Goal: Complete application form: Complete application form

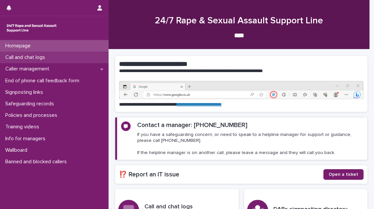
click at [41, 58] on p "Call and chat logs" at bounding box center [27, 57] width 48 height 6
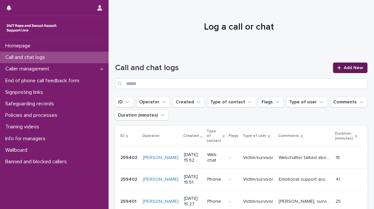
click at [337, 67] on icon at bounding box center [339, 67] width 4 height 5
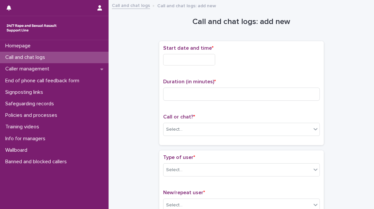
click at [192, 58] on input "text" at bounding box center [189, 60] width 52 height 12
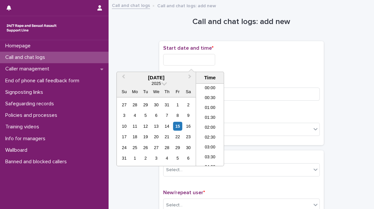
scroll to position [280, 0]
click at [213, 123] on li "16:00" at bounding box center [210, 125] width 28 height 10
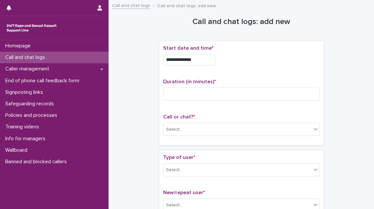
click at [203, 59] on input "**********" at bounding box center [189, 60] width 52 height 12
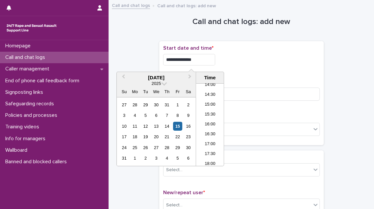
type input "**********"
drag, startPoint x: 260, startPoint y: 72, endPoint x: 258, endPoint y: 75, distance: 4.2
click at [258, 75] on div "**********" at bounding box center [241, 93] width 157 height 96
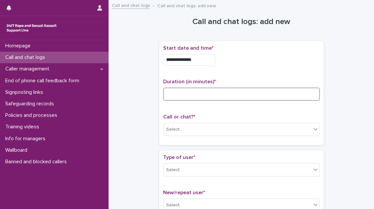
click at [187, 97] on input at bounding box center [241, 93] width 157 height 13
type input "*"
click at [186, 131] on div "Select..." at bounding box center [237, 129] width 148 height 11
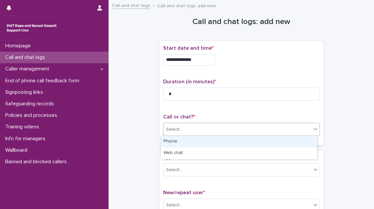
click at [186, 142] on div "Phone" at bounding box center [239, 142] width 156 height 12
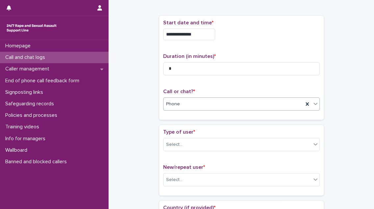
scroll to position [60, 0]
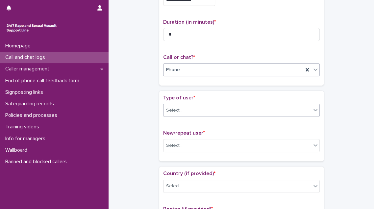
click at [213, 110] on div "Select..." at bounding box center [237, 110] width 148 height 11
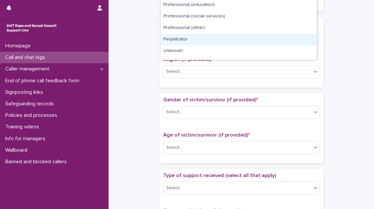
scroll to position [80, 0]
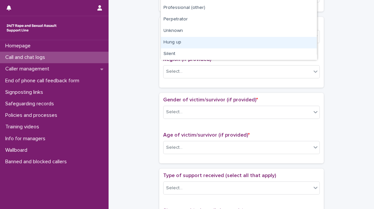
click at [224, 40] on div "Hung up" at bounding box center [239, 43] width 156 height 12
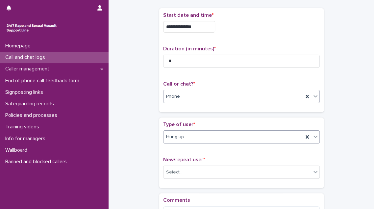
scroll to position [71, 0]
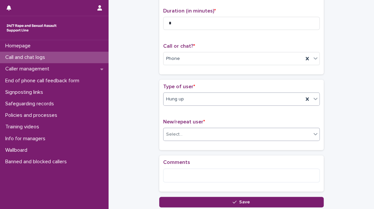
click at [212, 134] on div "Select..." at bounding box center [237, 134] width 148 height 11
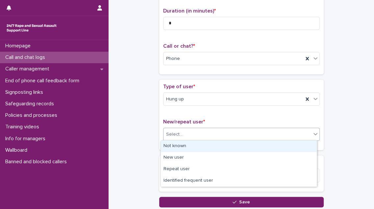
click at [211, 147] on div "Not known" at bounding box center [239, 146] width 156 height 12
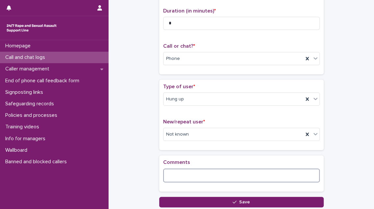
click at [190, 171] on textarea at bounding box center [241, 175] width 157 height 14
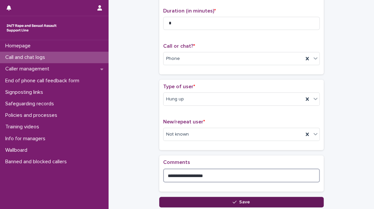
type textarea "**********"
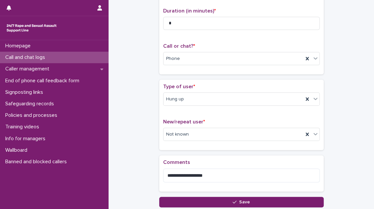
drag, startPoint x: 210, startPoint y: 198, endPoint x: 211, endPoint y: 195, distance: 3.4
click at [210, 198] on button "Save" at bounding box center [241, 202] width 164 height 11
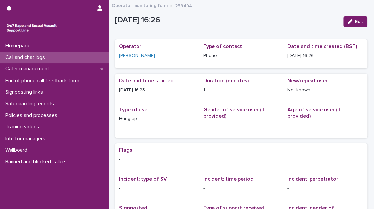
click at [56, 56] on div "Call and chat logs" at bounding box center [54, 58] width 109 height 12
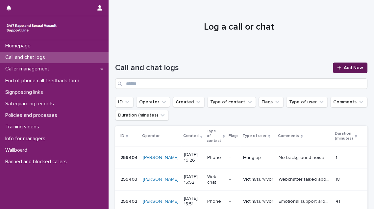
click at [354, 65] on link "Add New" at bounding box center [350, 67] width 35 height 11
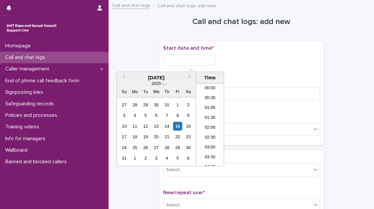
click at [198, 57] on input "text" at bounding box center [189, 60] width 52 height 12
click at [209, 126] on li "16:00" at bounding box center [210, 125] width 28 height 10
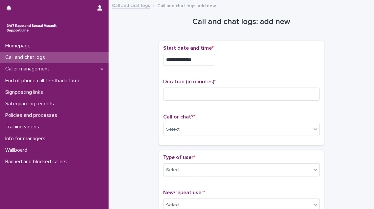
click at [202, 60] on input "**********" at bounding box center [189, 60] width 52 height 12
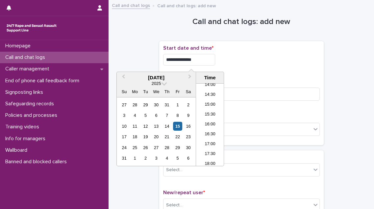
type input "**********"
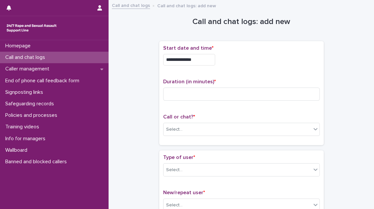
drag, startPoint x: 236, startPoint y: 58, endPoint x: 223, endPoint y: 74, distance: 20.3
click at [236, 58] on div "**********" at bounding box center [241, 60] width 157 height 12
click at [188, 95] on input at bounding box center [241, 93] width 157 height 13
type input "*"
click at [184, 127] on div "Select..." at bounding box center [237, 129] width 148 height 11
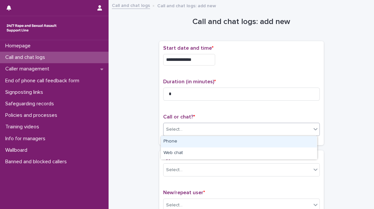
click at [179, 141] on div "Phone" at bounding box center [239, 142] width 156 height 12
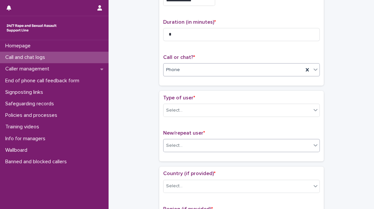
scroll to position [89, 0]
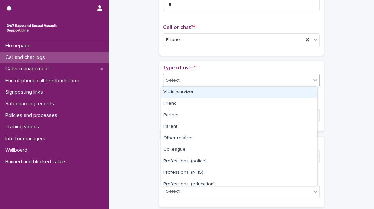
click at [210, 78] on div "Select..." at bounding box center [237, 80] width 148 height 11
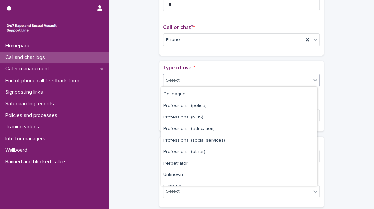
scroll to position [74, 0]
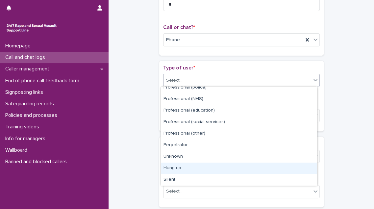
click at [201, 167] on div "Hung up" at bounding box center [239, 168] width 156 height 12
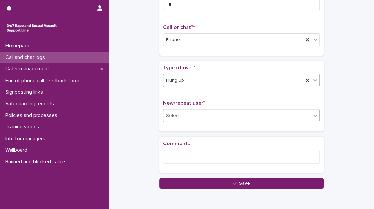
click at [198, 112] on div "Select..." at bounding box center [237, 115] width 148 height 11
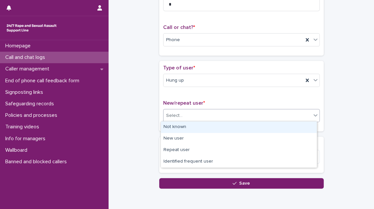
click at [195, 124] on div "Not known" at bounding box center [239, 127] width 156 height 12
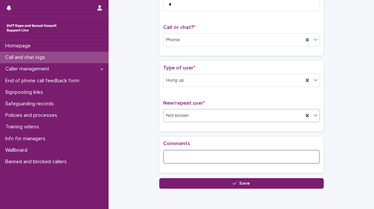
click at [177, 154] on textarea at bounding box center [241, 157] width 157 height 14
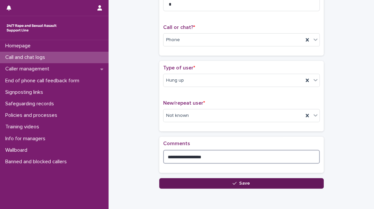
type textarea "**********"
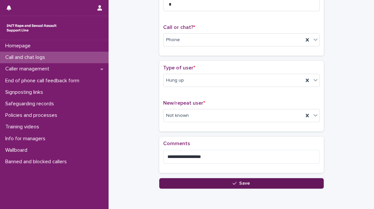
click at [205, 182] on button "Save" at bounding box center [241, 183] width 164 height 11
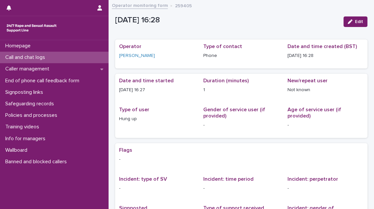
click at [151, 121] on p "Hung up" at bounding box center [157, 118] width 76 height 7
click at [67, 55] on div "Call and chat logs" at bounding box center [54, 58] width 109 height 12
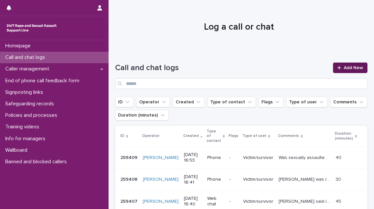
click at [345, 68] on span "Add New" at bounding box center [353, 67] width 19 height 5
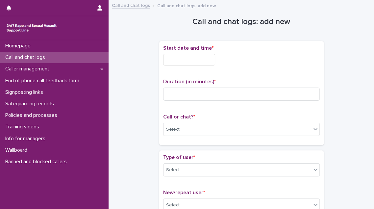
click at [203, 62] on input "text" at bounding box center [189, 60] width 52 height 12
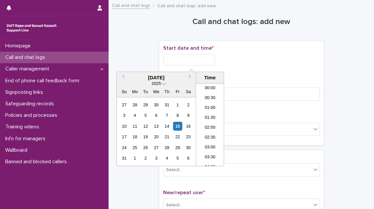
scroll to position [299, 0]
click at [208, 116] on li "16:30" at bounding box center [210, 115] width 28 height 10
click at [202, 63] on input "**********" at bounding box center [189, 60] width 52 height 12
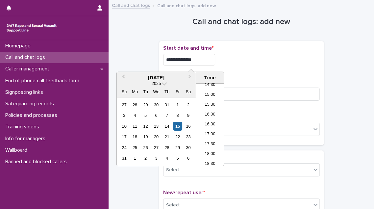
type input "**********"
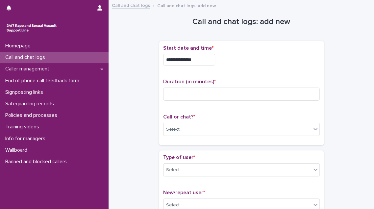
click at [231, 63] on div "**********" at bounding box center [241, 60] width 157 height 12
click at [204, 91] on input at bounding box center [241, 93] width 157 height 13
type input "**"
click at [174, 121] on div "Call or chat? * Select..." at bounding box center [241, 127] width 157 height 27
click at [174, 124] on div "Select..." at bounding box center [237, 129] width 148 height 11
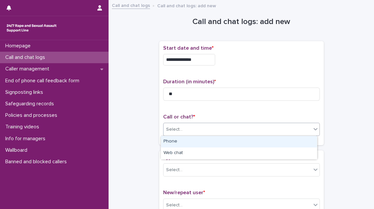
click at [176, 142] on div "Phone" at bounding box center [239, 142] width 156 height 12
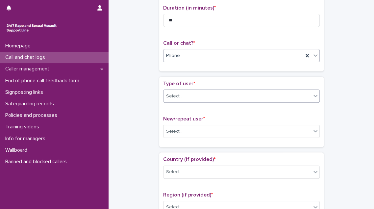
scroll to position [119, 0]
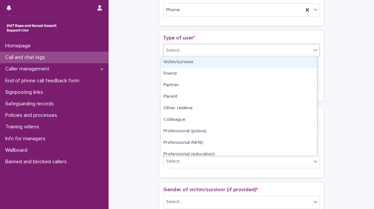
click at [183, 49] on div "Select..." at bounding box center [237, 50] width 148 height 11
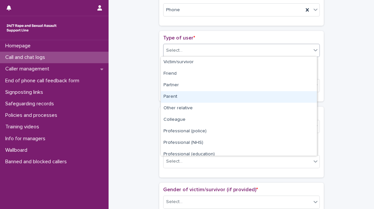
click at [188, 100] on div "Parent" at bounding box center [239, 97] width 156 height 12
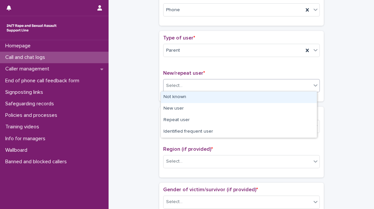
click at [191, 85] on div "Select..." at bounding box center [237, 85] width 148 height 11
click at [192, 97] on div "Not known" at bounding box center [239, 97] width 156 height 12
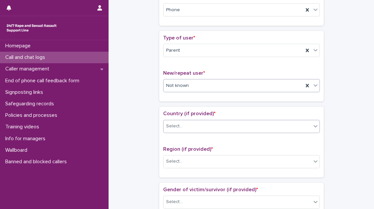
click at [186, 123] on div "Select..." at bounding box center [237, 126] width 148 height 11
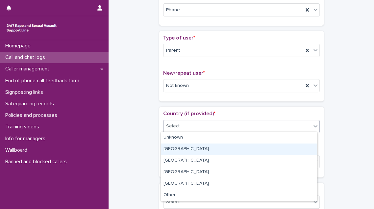
click at [186, 145] on div "[GEOGRAPHIC_DATA]" at bounding box center [239, 149] width 156 height 12
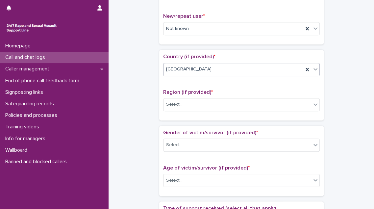
scroll to position [209, 0]
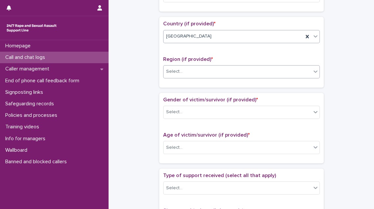
click at [198, 69] on div "Select..." at bounding box center [237, 71] width 148 height 11
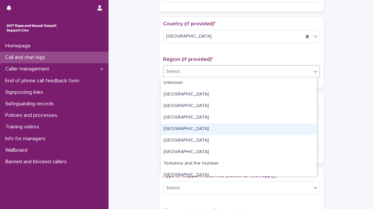
click at [197, 126] on div "[GEOGRAPHIC_DATA]" at bounding box center [239, 129] width 156 height 12
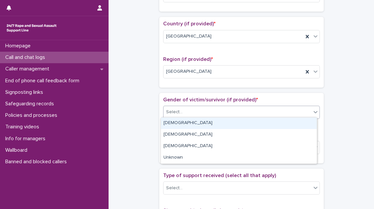
click at [196, 113] on div "Select..." at bounding box center [237, 112] width 148 height 11
click at [197, 123] on div "[DEMOGRAPHIC_DATA]" at bounding box center [239, 123] width 156 height 12
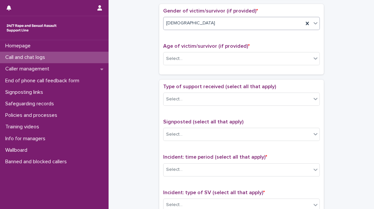
scroll to position [299, 0]
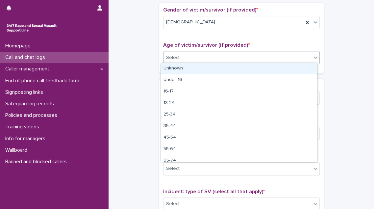
click at [200, 53] on div "Select..." at bounding box center [237, 57] width 148 height 11
click at [199, 68] on div "Unknown" at bounding box center [239, 69] width 156 height 12
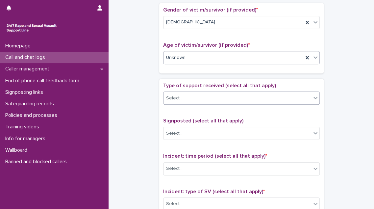
click at [199, 97] on div "Select..." at bounding box center [237, 98] width 148 height 11
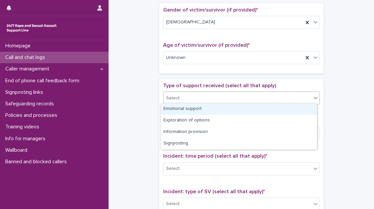
click at [197, 110] on div "Emotional support" at bounding box center [239, 109] width 156 height 12
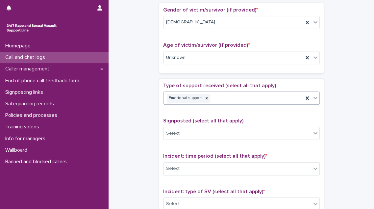
click at [214, 94] on div "Emotional support" at bounding box center [233, 98] width 140 height 12
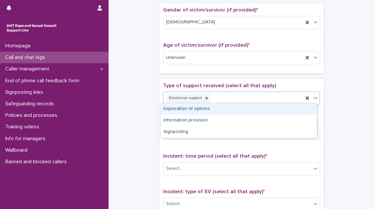
click at [212, 108] on div "Exploration of options" at bounding box center [239, 109] width 156 height 12
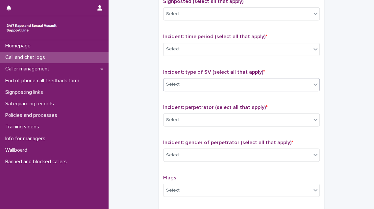
scroll to position [418, 0]
click at [195, 49] on div "Select..." at bounding box center [237, 49] width 148 height 11
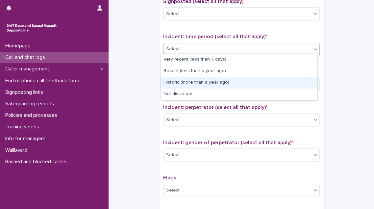
drag, startPoint x: 198, startPoint y: 76, endPoint x: 199, endPoint y: 82, distance: 5.4
click at [199, 82] on div "Historic (more than a year ago)" at bounding box center [239, 83] width 156 height 12
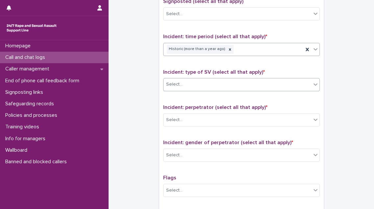
click at [199, 82] on div "Select..." at bounding box center [237, 84] width 148 height 11
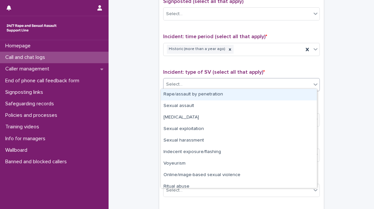
click at [195, 94] on div "Rape/assault by penetration" at bounding box center [239, 95] width 156 height 12
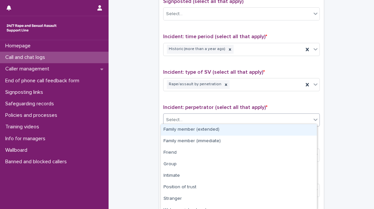
click at [196, 114] on div "Select..." at bounding box center [237, 119] width 148 height 11
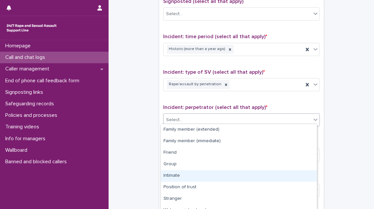
click at [202, 177] on div "Intimate" at bounding box center [239, 176] width 156 height 12
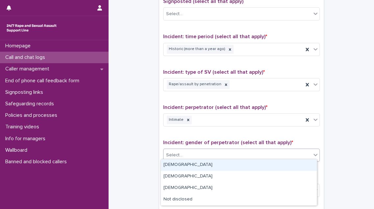
click at [206, 155] on div "Select..." at bounding box center [237, 155] width 148 height 11
click at [203, 168] on div "[DEMOGRAPHIC_DATA]" at bounding box center [239, 165] width 156 height 12
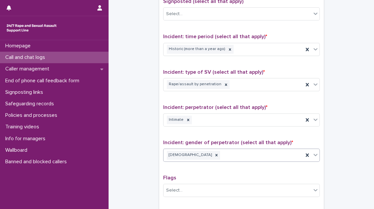
scroll to position [508, 0]
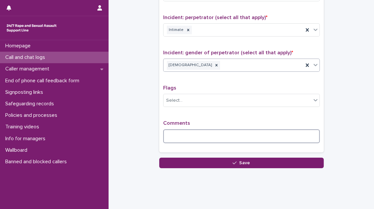
click at [175, 131] on textarea at bounding box center [241, 136] width 157 height 14
type textarea "*"
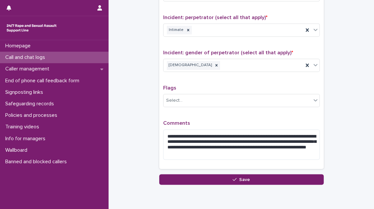
drag, startPoint x: 228, startPoint y: 150, endPoint x: 337, endPoint y: 158, distance: 109.5
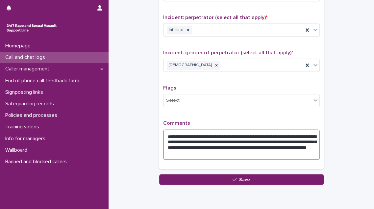
click at [256, 146] on textarea "**********" at bounding box center [241, 144] width 157 height 30
click at [253, 152] on textarea "**********" at bounding box center [241, 144] width 157 height 30
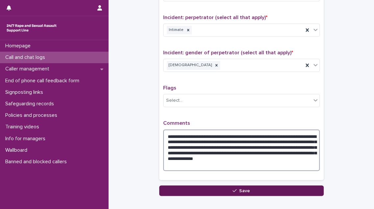
type textarea "**********"
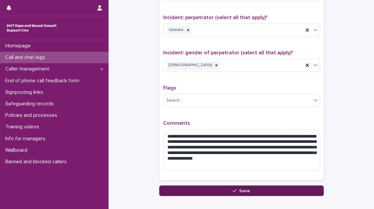
click at [255, 186] on button "Save" at bounding box center [241, 190] width 164 height 11
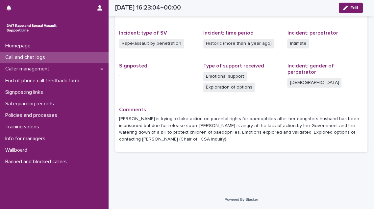
scroll to position [146, 0]
click at [45, 57] on p "Call and chat logs" at bounding box center [27, 57] width 48 height 6
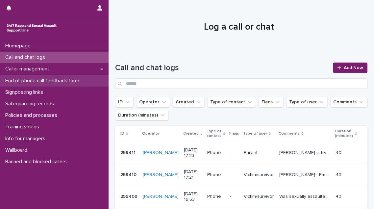
click at [43, 83] on p "End of phone call feedback form" at bounding box center [44, 81] width 82 height 6
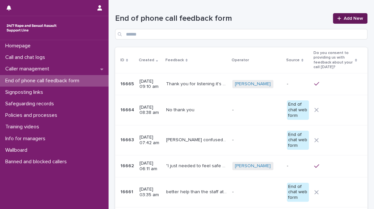
click at [337, 17] on icon at bounding box center [339, 18] width 4 height 5
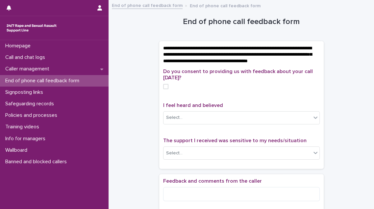
click at [167, 89] on label at bounding box center [241, 86] width 157 height 5
click at [180, 121] on div "Select..." at bounding box center [237, 117] width 148 height 11
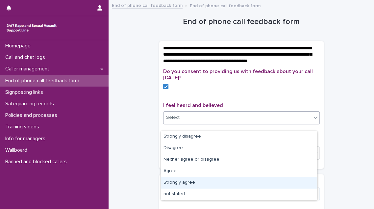
drag, startPoint x: 187, startPoint y: 150, endPoint x: 194, endPoint y: 184, distance: 34.4
click at [193, 184] on div "Strongly agree" at bounding box center [239, 183] width 156 height 12
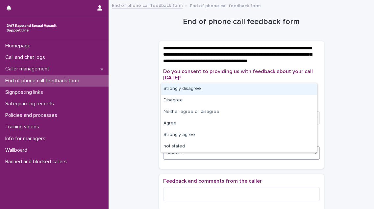
click at [202, 158] on div "Select..." at bounding box center [237, 153] width 148 height 11
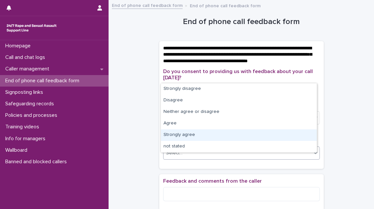
click at [207, 138] on div "Strongly agree" at bounding box center [239, 135] width 156 height 12
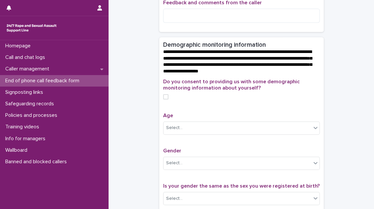
scroll to position [179, 0]
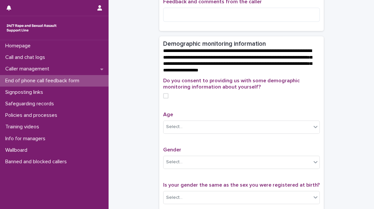
click at [165, 98] on span at bounding box center [165, 95] width 5 height 5
click at [180, 132] on div "Select..." at bounding box center [237, 126] width 148 height 11
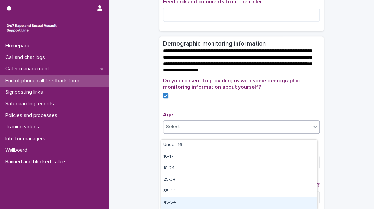
click at [187, 204] on div "45-54" at bounding box center [239, 203] width 156 height 12
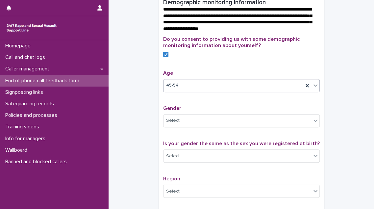
scroll to position [269, 0]
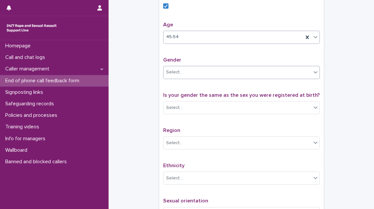
click at [209, 75] on div "Select..." at bounding box center [237, 72] width 148 height 11
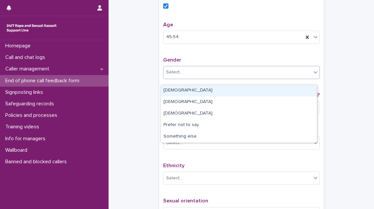
click at [202, 92] on div "[DEMOGRAPHIC_DATA]" at bounding box center [239, 91] width 156 height 12
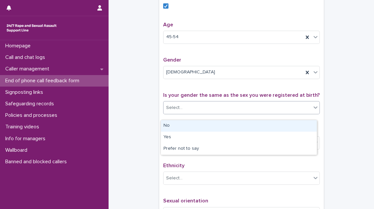
click at [198, 113] on div "Select..." at bounding box center [237, 107] width 148 height 11
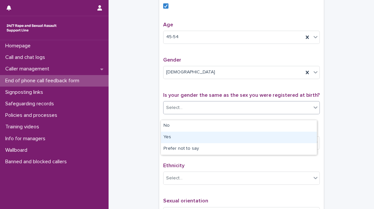
click at [197, 138] on div "Yes" at bounding box center [239, 138] width 156 height 12
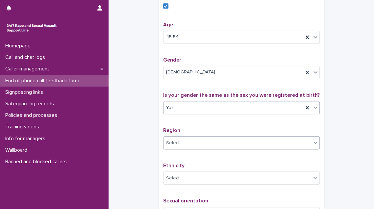
click at [196, 147] on div "Select..." at bounding box center [237, 142] width 148 height 11
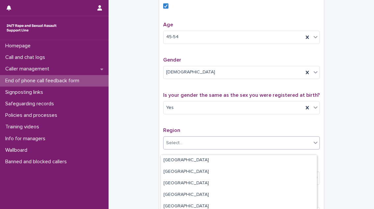
scroll to position [60, 0]
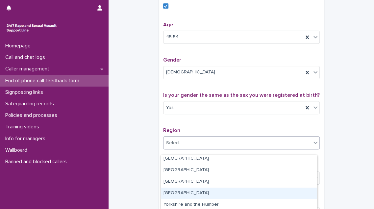
click at [202, 191] on div "[GEOGRAPHIC_DATA]" at bounding box center [239, 193] width 156 height 12
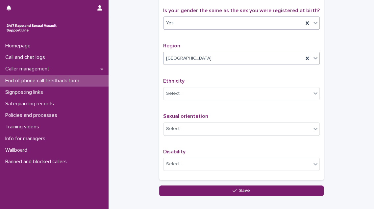
scroll to position [388, 0]
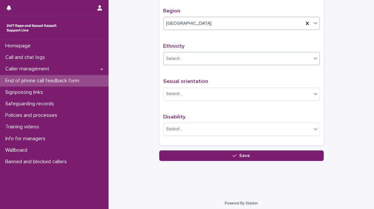
click at [220, 63] on div "Select..." at bounding box center [237, 58] width 148 height 11
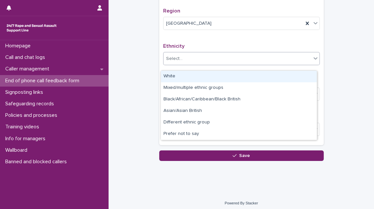
click at [216, 74] on div "White" at bounding box center [239, 77] width 156 height 12
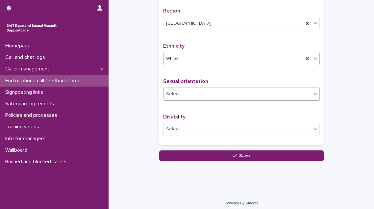
click at [212, 99] on div "Select..." at bounding box center [237, 93] width 148 height 11
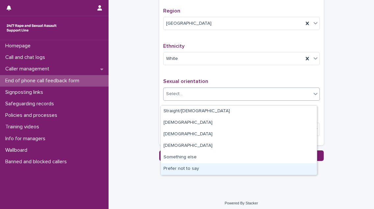
click at [205, 168] on div "Prefer not to say" at bounding box center [239, 169] width 156 height 12
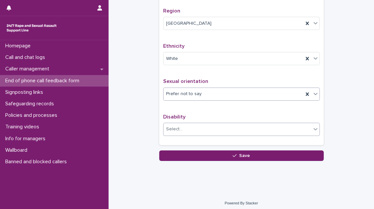
click at [203, 133] on div "Select..." at bounding box center [237, 129] width 148 height 11
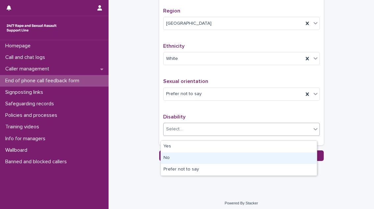
click at [198, 157] on div "No" at bounding box center [239, 158] width 156 height 12
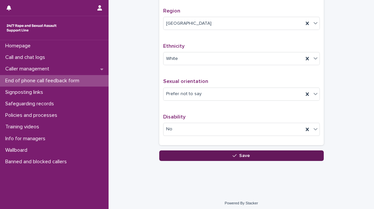
click at [199, 161] on button "Save" at bounding box center [241, 155] width 164 height 11
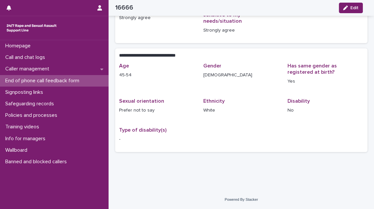
scroll to position [94, 0]
